Goal: Information Seeking & Learning: Learn about a topic

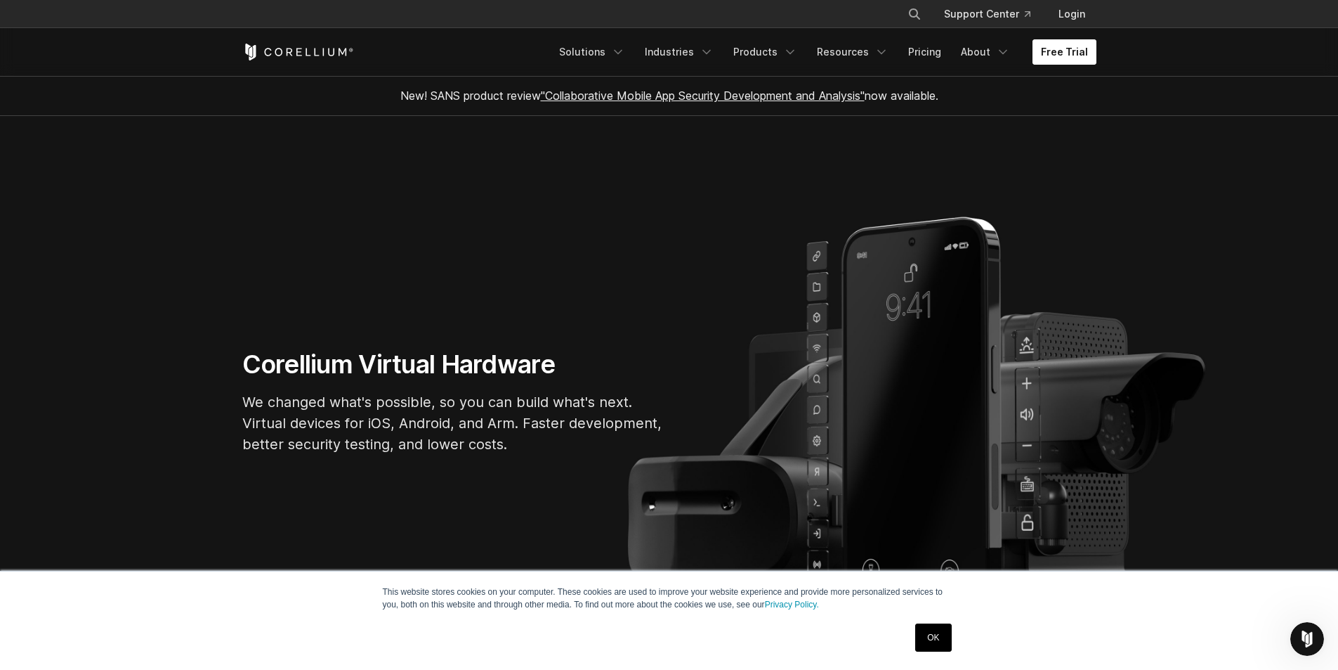
click at [1067, 50] on link "Free Trial" at bounding box center [1065, 51] width 64 height 25
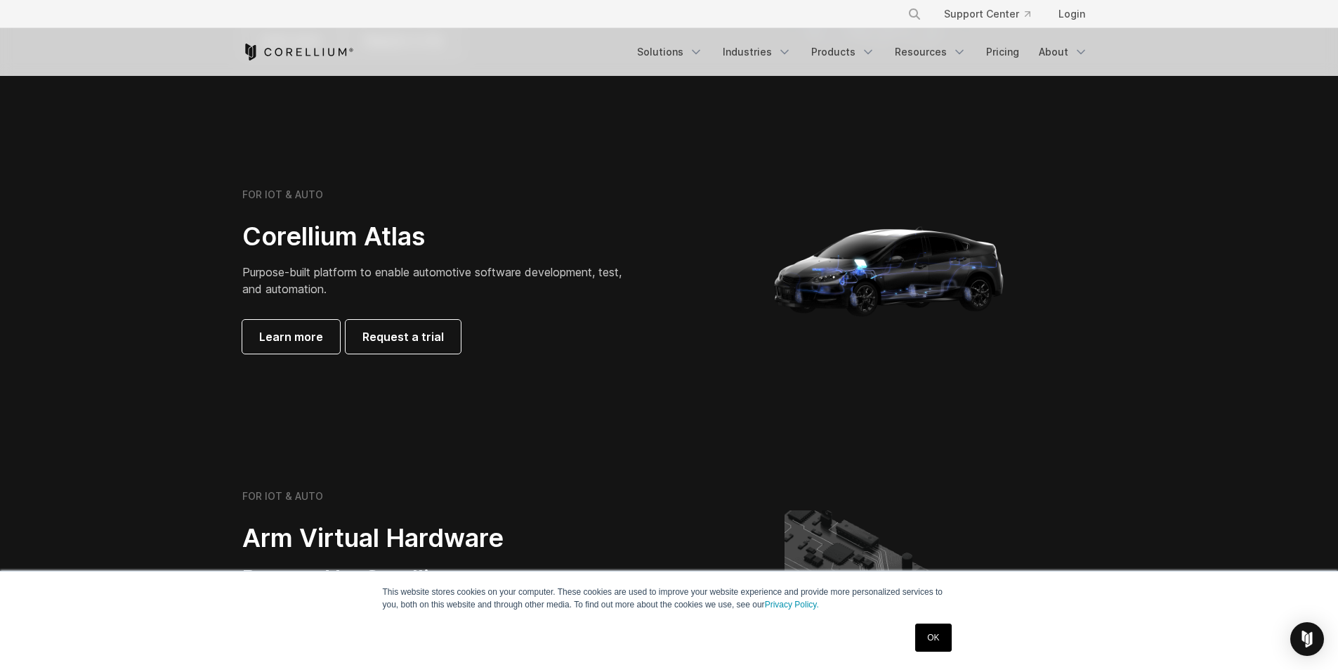
scroll to position [1475, 0]
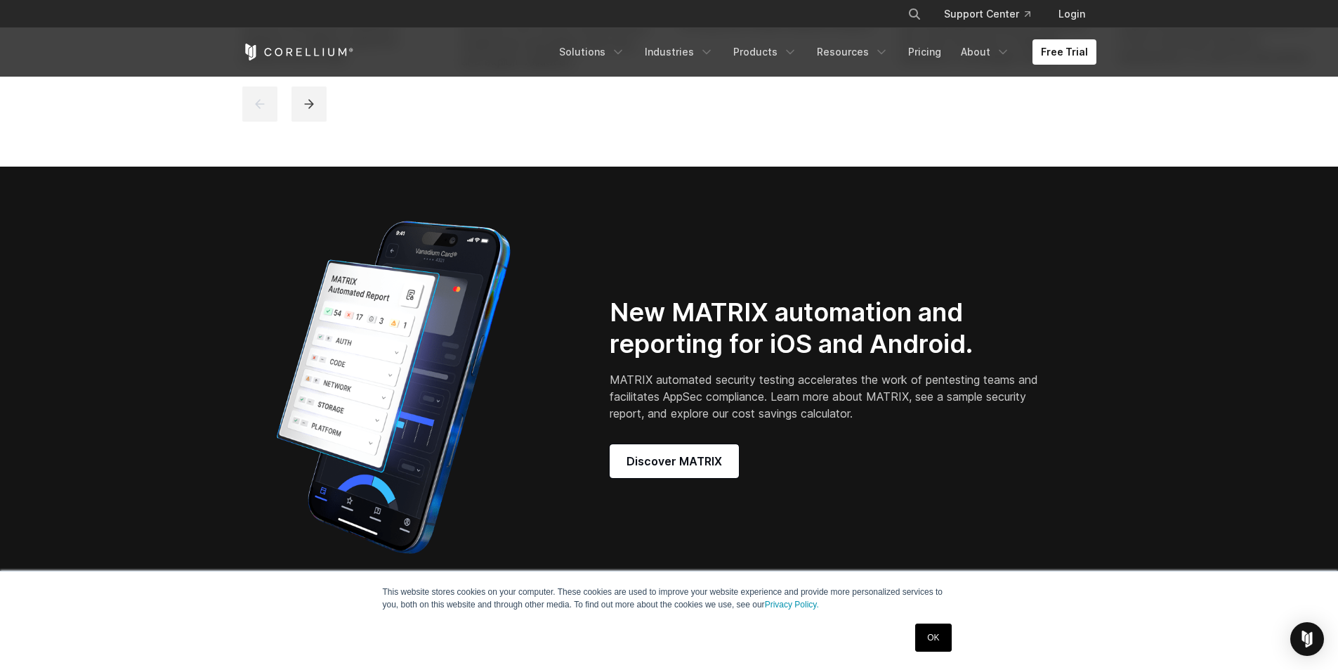
scroll to position [1124, 0]
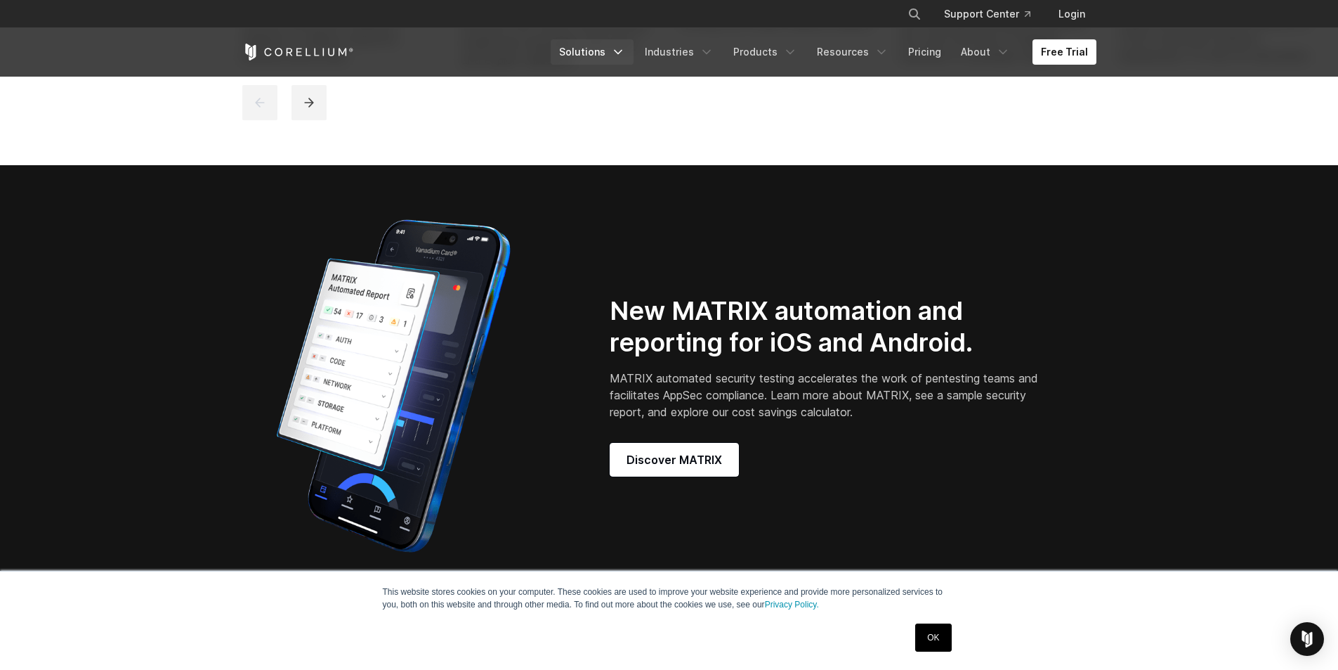
click at [613, 53] on link "Solutions" at bounding box center [592, 51] width 83 height 25
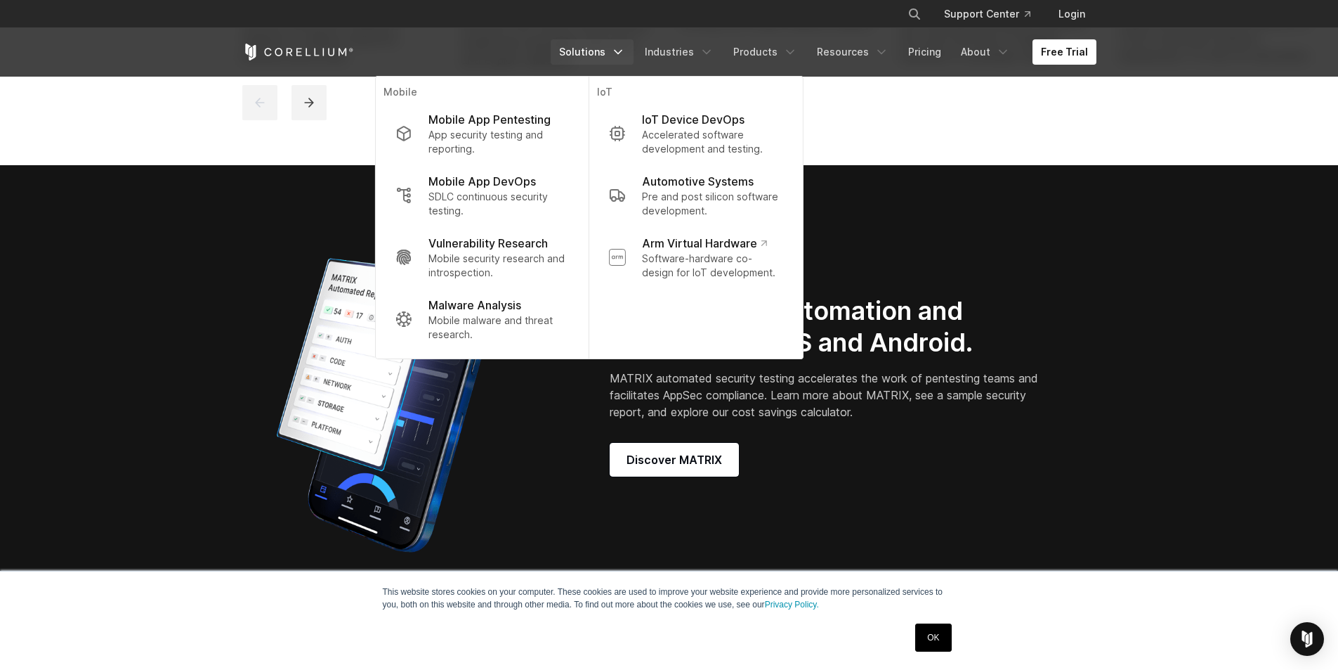
click at [989, 118] on div at bounding box center [670, 102] width 857 height 35
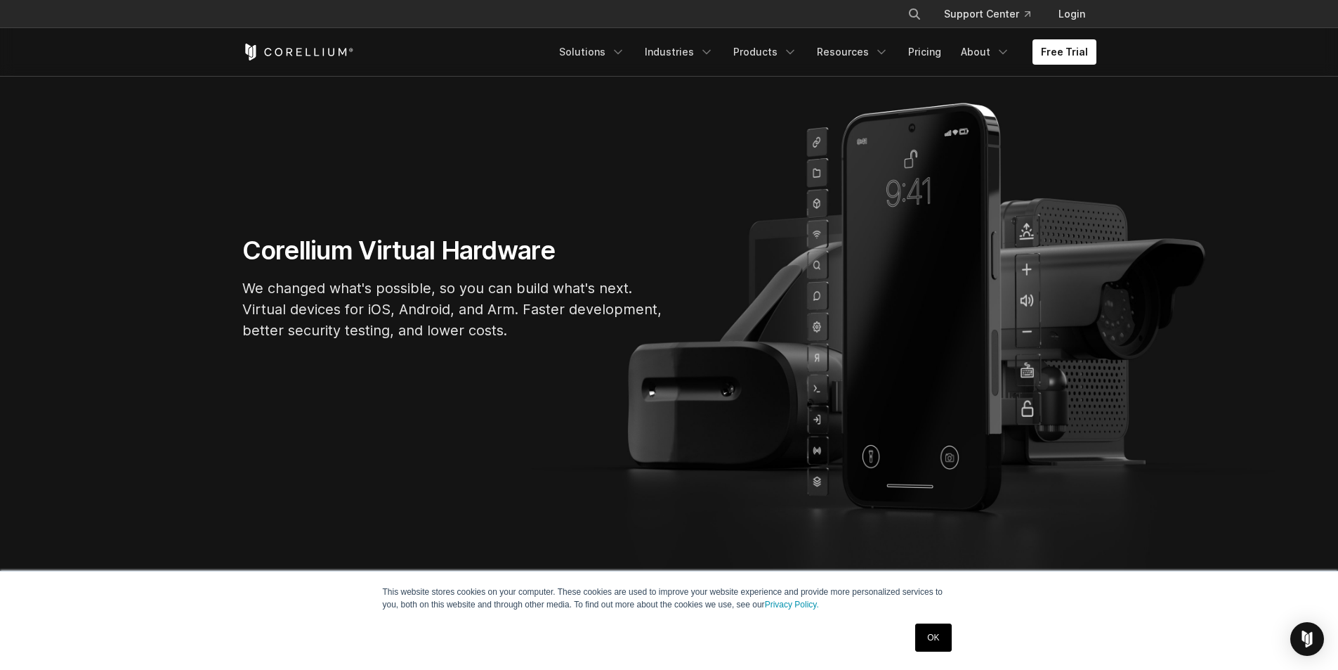
scroll to position [0, 0]
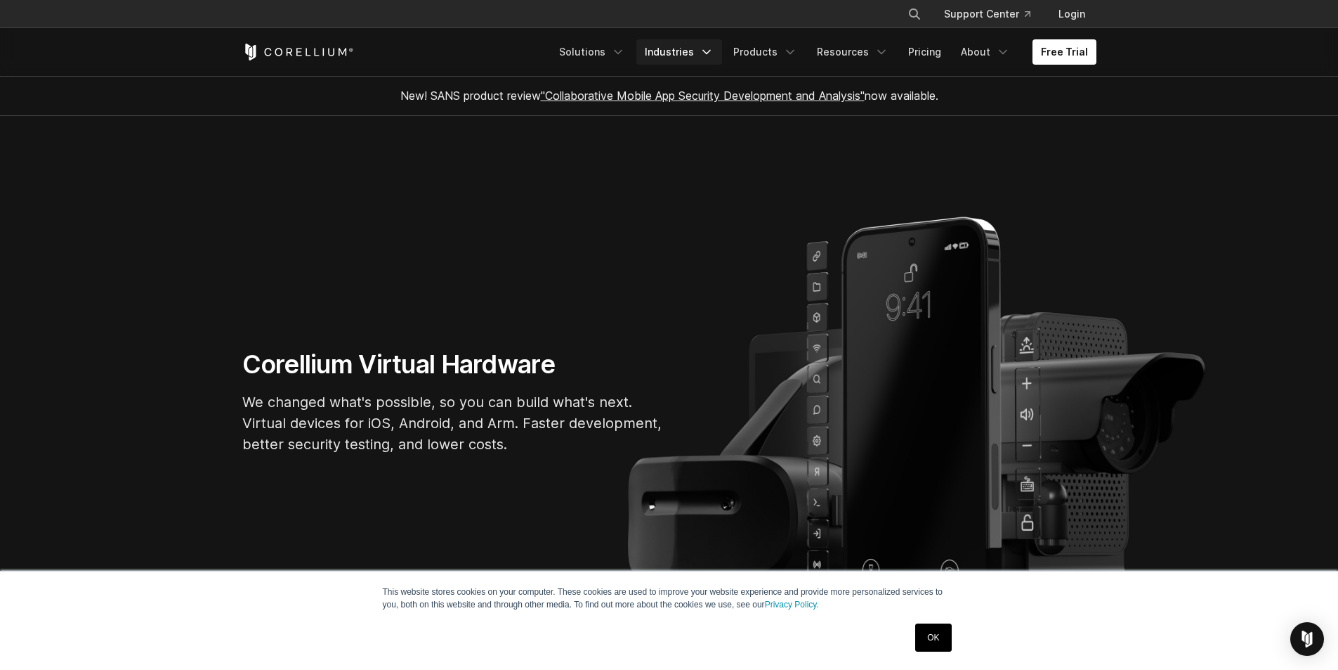
click at [689, 49] on link "Industries" at bounding box center [679, 51] width 86 height 25
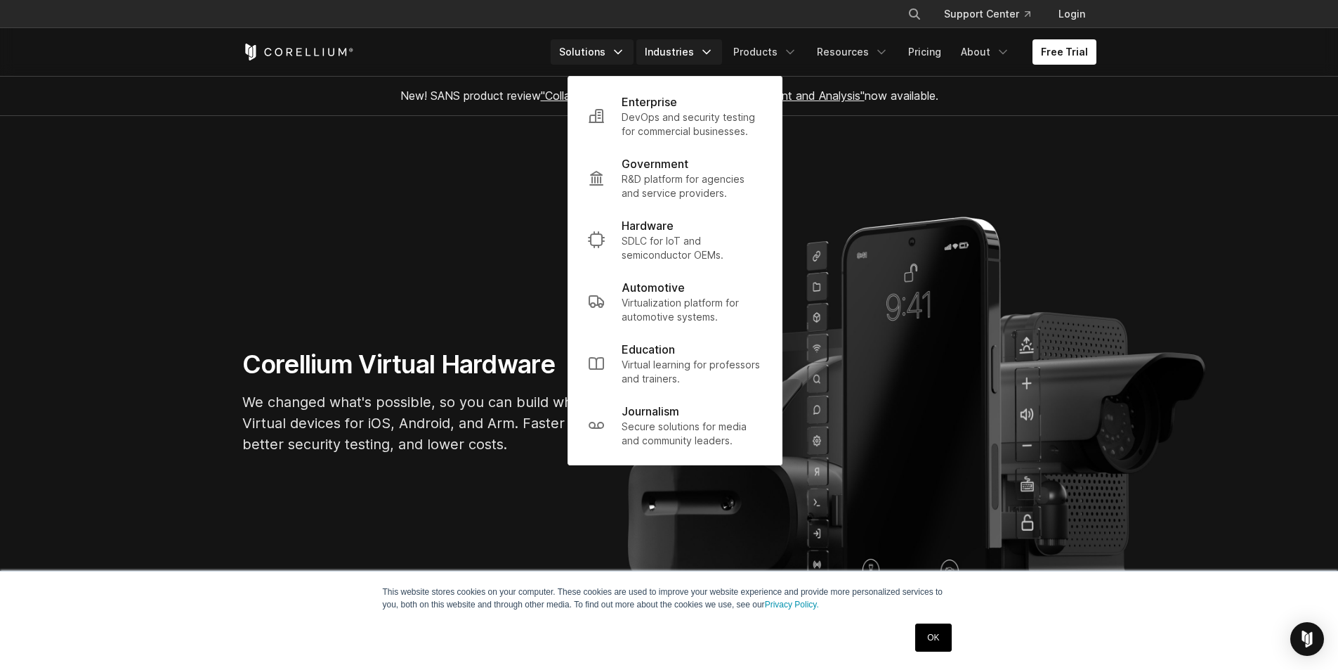
click at [622, 55] on link "Solutions" at bounding box center [592, 51] width 83 height 25
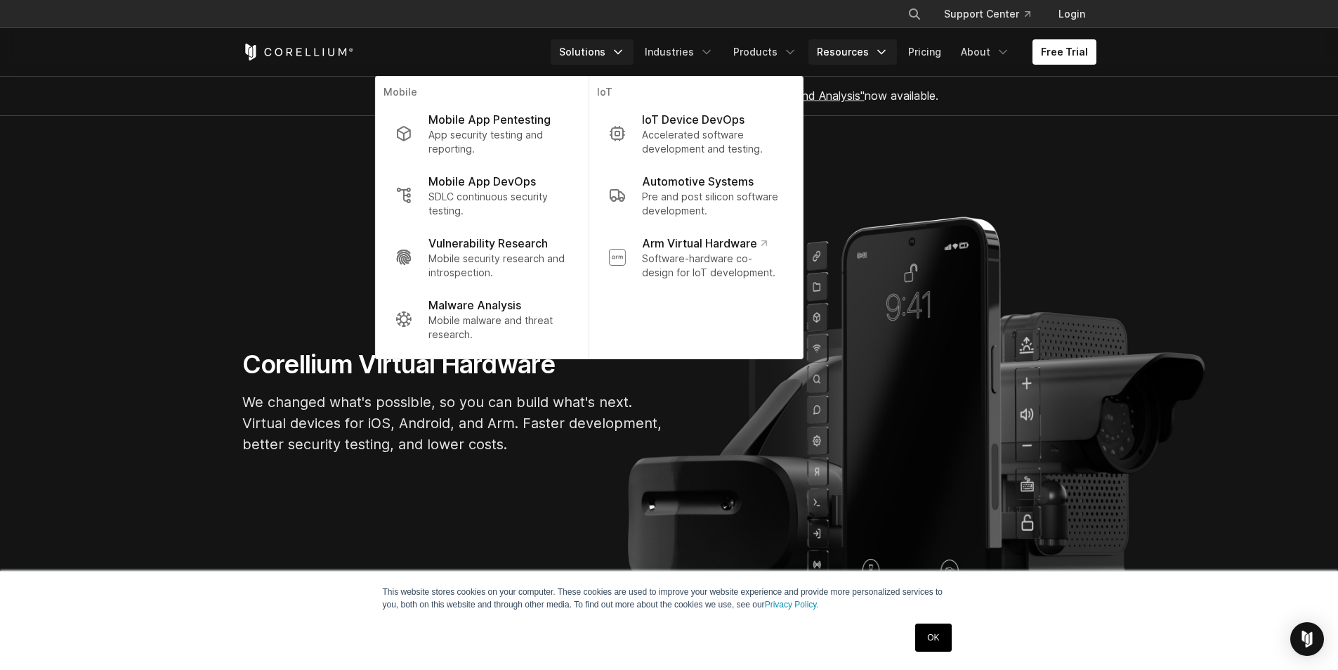
click at [865, 55] on link "Resources" at bounding box center [853, 51] width 89 height 25
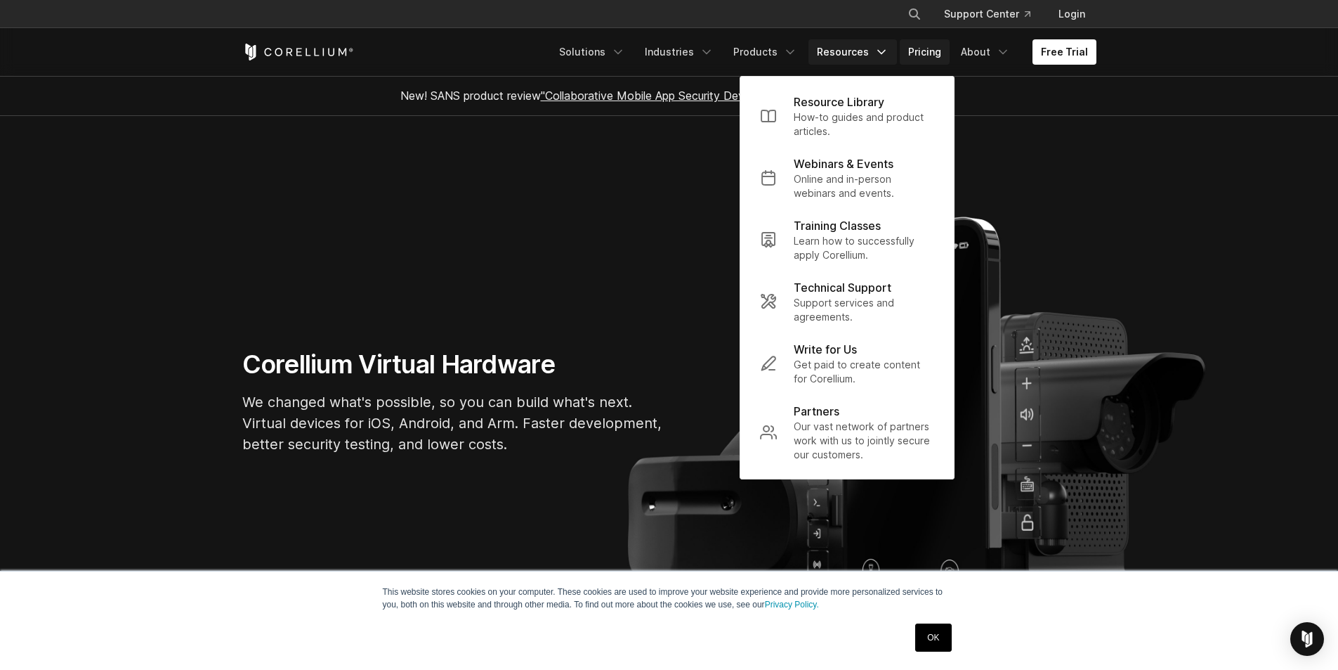
click at [932, 53] on link "Pricing" at bounding box center [925, 51] width 50 height 25
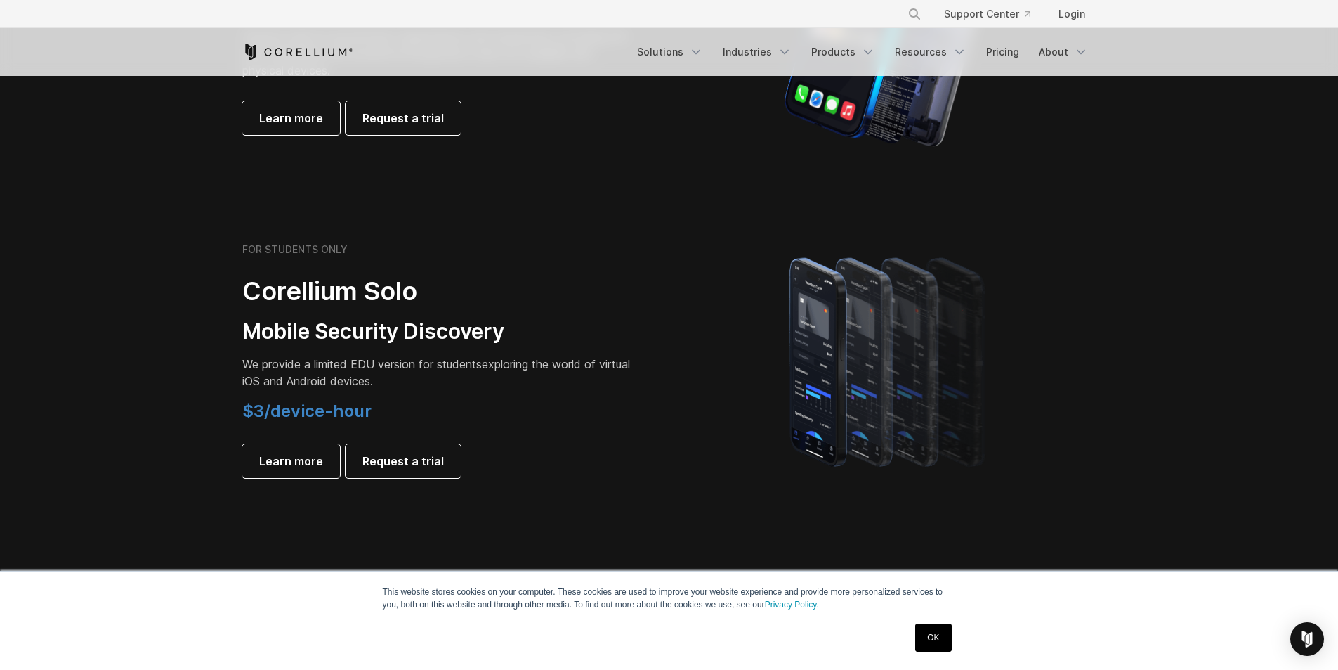
scroll to position [843, 0]
click at [934, 630] on link "OK" at bounding box center [933, 637] width 36 height 28
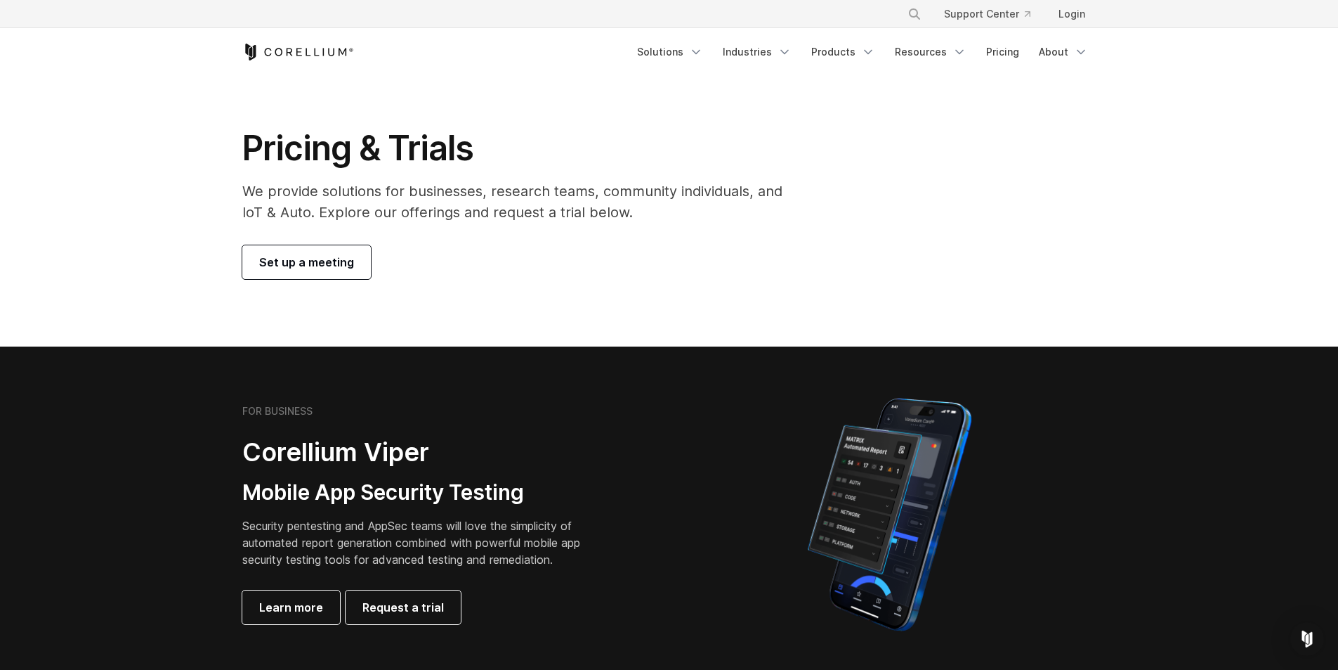
scroll to position [0, 0]
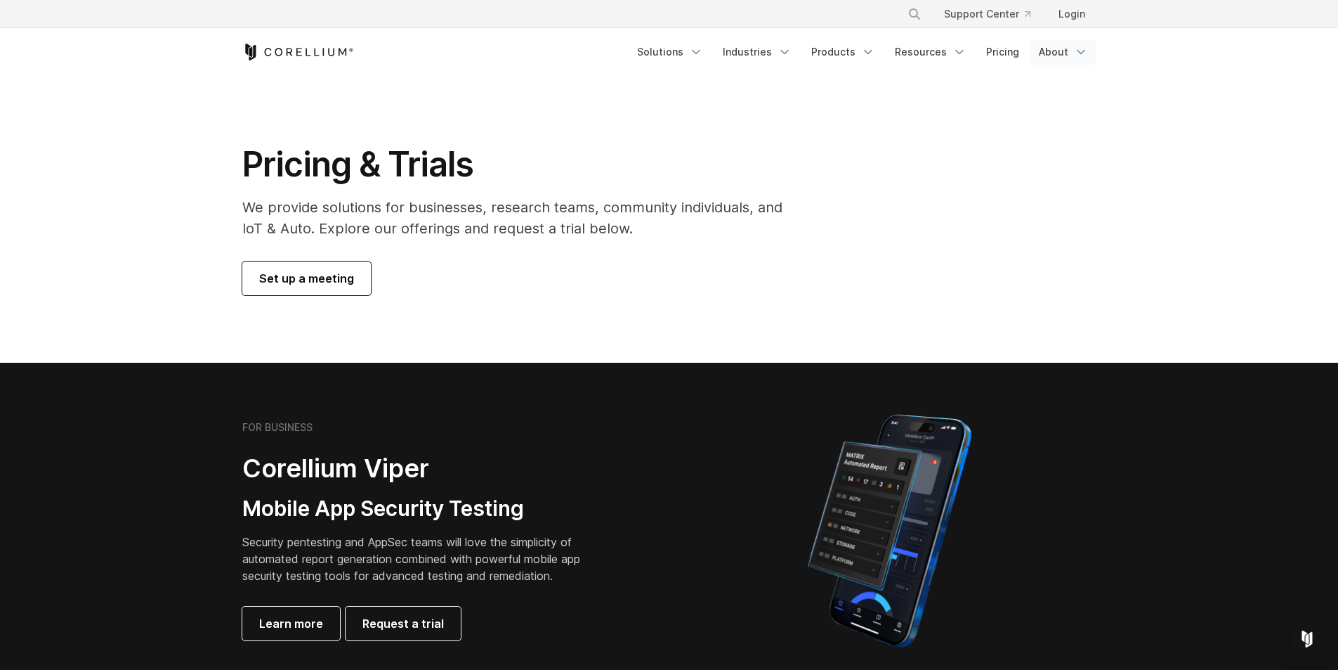
click at [1052, 51] on link "About" at bounding box center [1064, 51] width 66 height 25
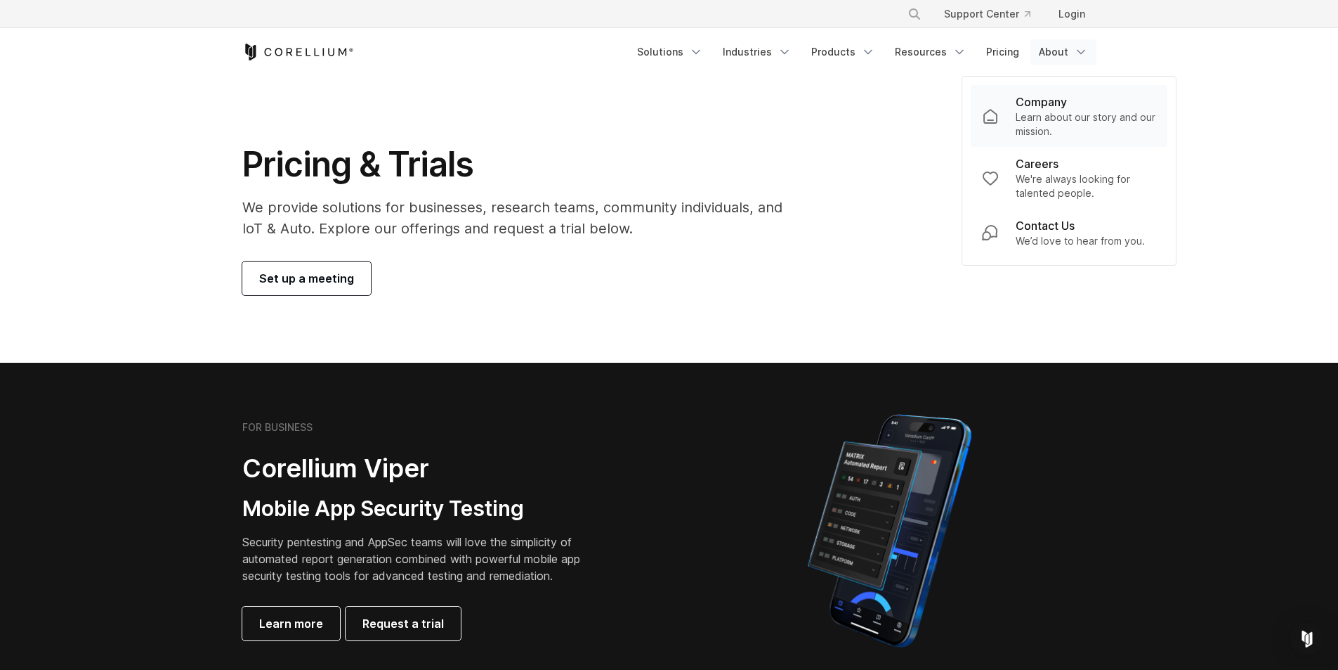
click at [1060, 98] on p "Company" at bounding box center [1041, 101] width 51 height 17
